Goal: Information Seeking & Learning: Learn about a topic

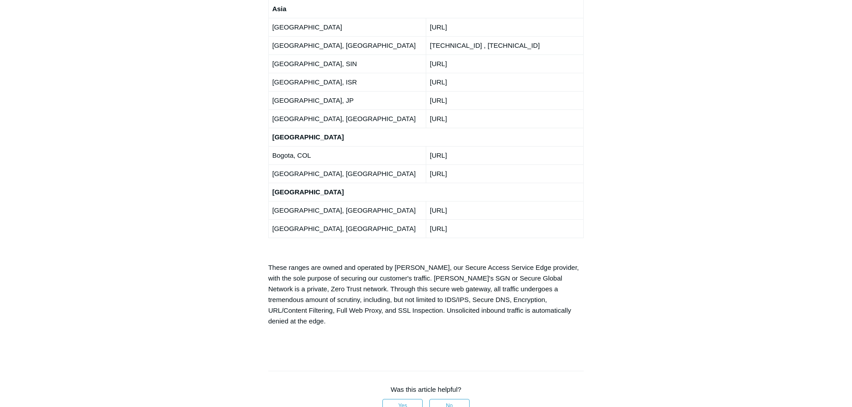
scroll to position [1692, 0]
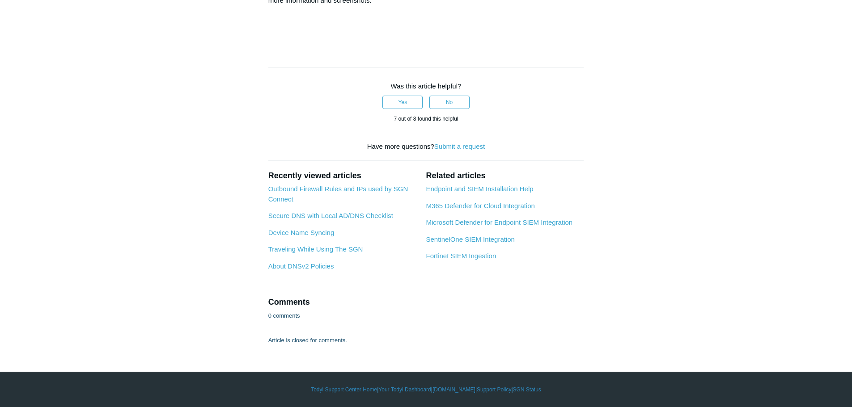
scroll to position [4823, 0]
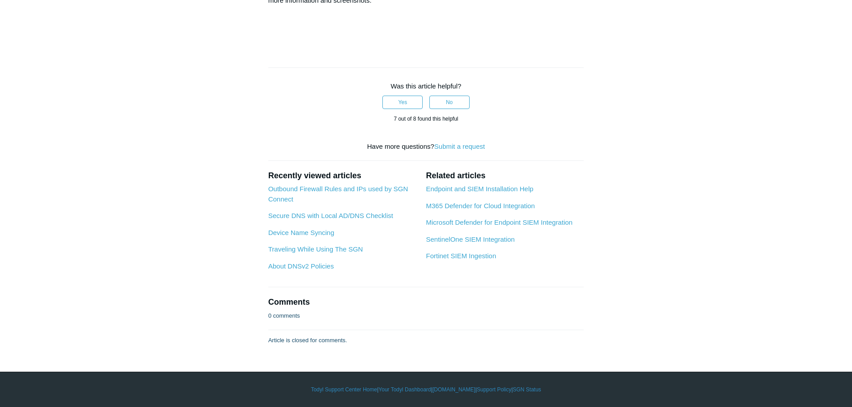
scroll to position [4893, 0]
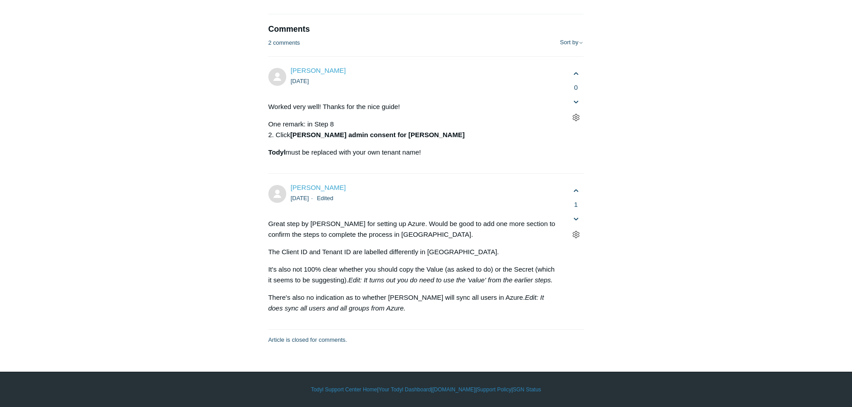
scroll to position [4963, 0]
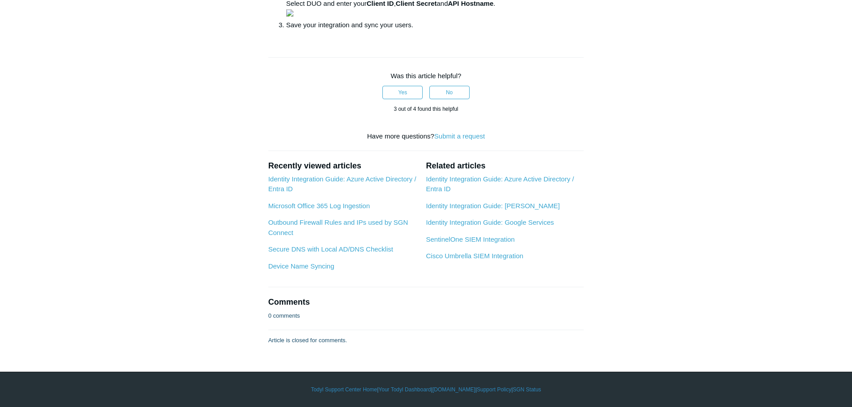
scroll to position [646, 0]
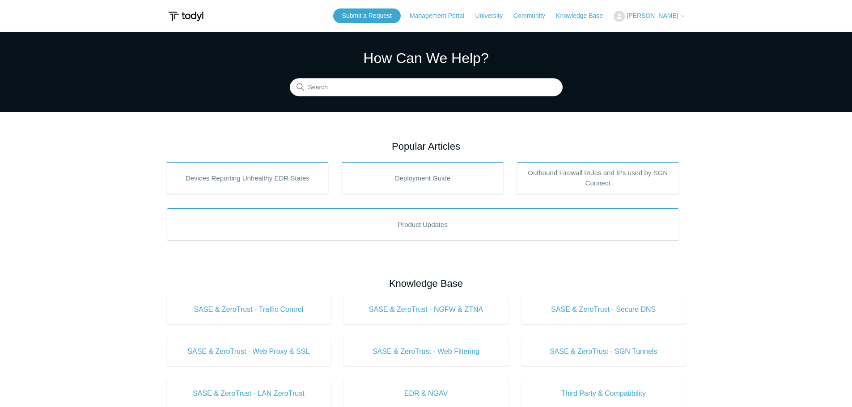
drag, startPoint x: 369, startPoint y: 133, endPoint x: 373, endPoint y: 134, distance: 4.5
click at [369, 133] on main "Todyl Support Center How Can We Help? Search Popular Articles Devices Reporting…" at bounding box center [426, 401] width 852 height 739
drag, startPoint x: 465, startPoint y: 147, endPoint x: 369, endPoint y: 147, distance: 95.2
click at [369, 147] on h2 "Popular Articles" at bounding box center [426, 146] width 519 height 15
click at [562, 143] on h2 "Popular Articles" at bounding box center [426, 146] width 519 height 15
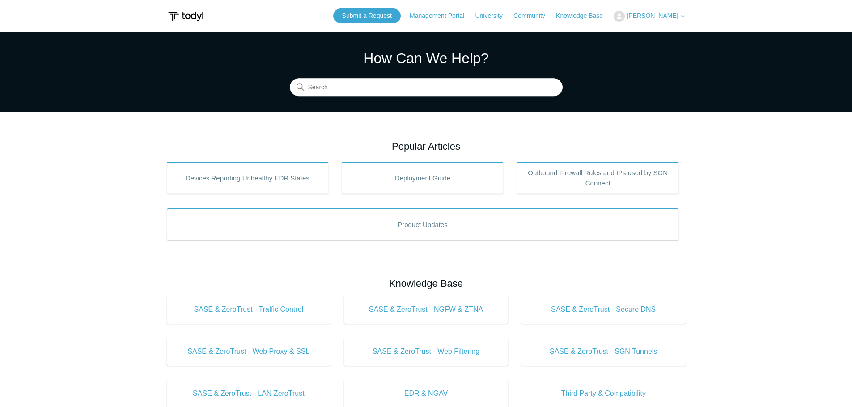
click at [193, 14] on img at bounding box center [186, 16] width 38 height 17
click at [643, 14] on span "[PERSON_NAME]" at bounding box center [651, 15] width 51 height 7
click at [230, 42] on section "How Can We Help? Search" at bounding box center [426, 72] width 852 height 80
